Goal: Task Accomplishment & Management: Manage account settings

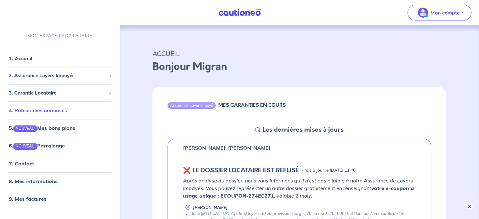
click at [46, 111] on link "4. Publier mes annonces" at bounding box center [38, 110] width 58 height 6
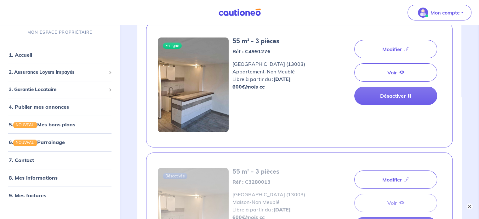
scroll to position [31, 0]
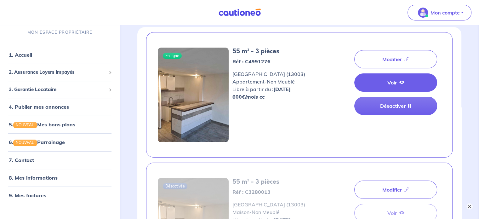
click at [389, 82] on link "Voir" at bounding box center [395, 82] width 83 height 18
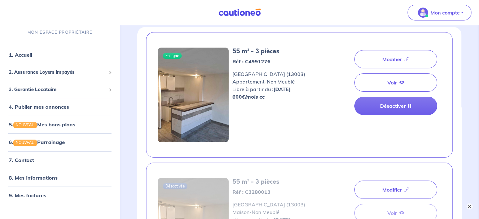
click at [305, 107] on div "55 m² - 3 pièces Réf : C4991276 Marseille (13003) Appartement - Non Meublé Libr…" at bounding box center [276, 95] width 94 height 94
click at [30, 56] on link "1. Accueil" at bounding box center [20, 55] width 23 height 6
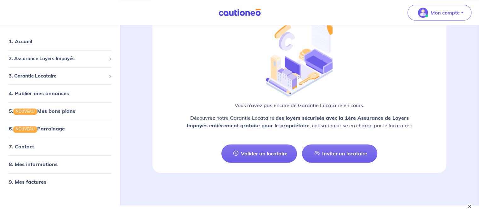
scroll to position [787, 0]
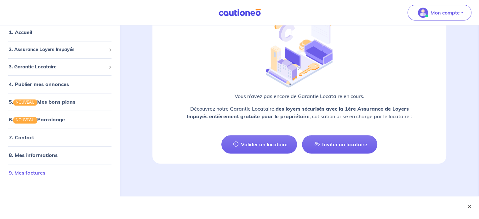
click at [32, 171] on link "9. Mes factures" at bounding box center [27, 172] width 37 height 6
